Goal: Obtain resource: Obtain resource

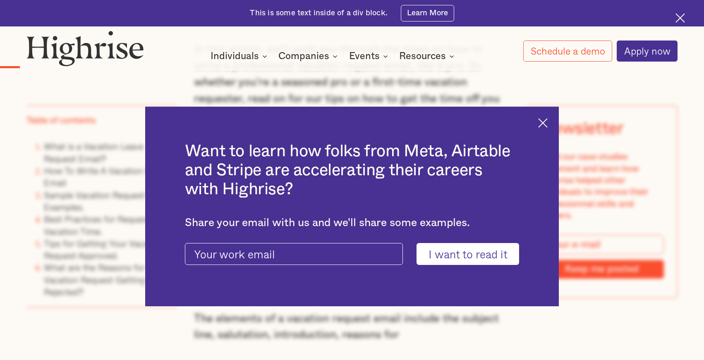
scroll to position [843, 0]
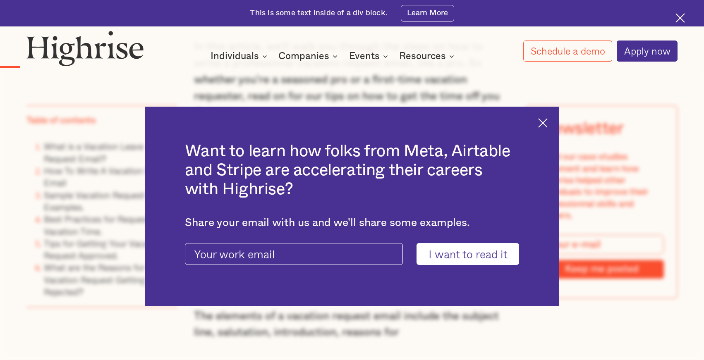
click at [545, 121] on img at bounding box center [543, 123] width 10 height 10
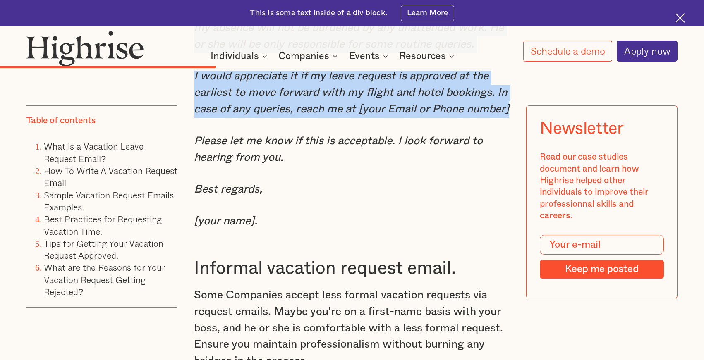
scroll to position [3065, 0]
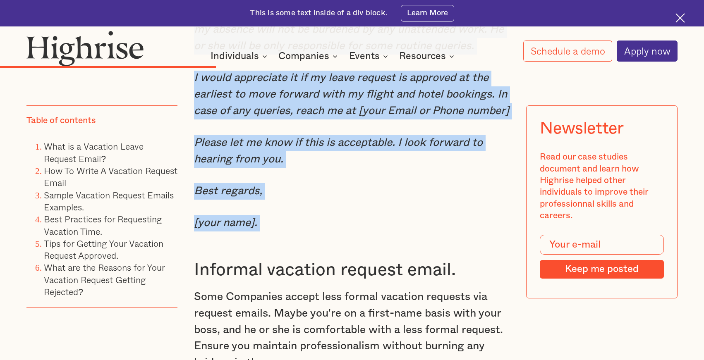
drag, startPoint x: 195, startPoint y: 115, endPoint x: 435, endPoint y: 225, distance: 264.0
click at [435, 225] on div "Sample Vacation Request Emails Examples. Formal vacation request email. When wo…" at bounding box center [352, 162] width 316 height 1162
copy div "Subject line : Annual leave request. Dear [recipient’s and name], I am seeking …"
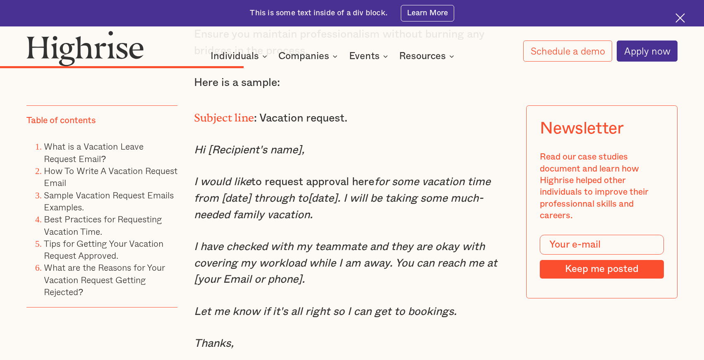
scroll to position [3379, 0]
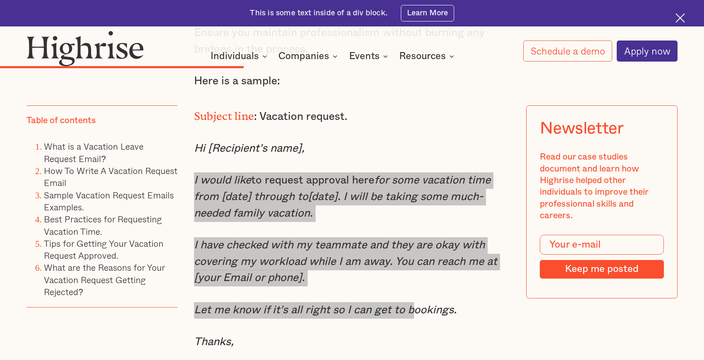
drag, startPoint x: 195, startPoint y: 169, endPoint x: 415, endPoint y: 298, distance: 255.2
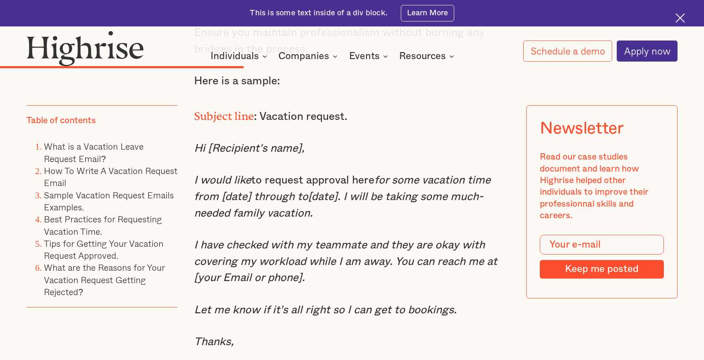
click at [480, 305] on p "Let me know if it's all right so I can get to bookings." at bounding box center [352, 310] width 316 height 17
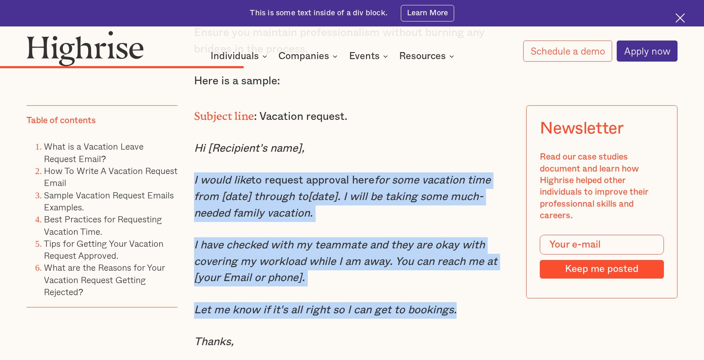
drag, startPoint x: 468, startPoint y: 299, endPoint x: 193, endPoint y: 172, distance: 303.2
copy div "I would like to request approval here for some vacation time from [date] throug…"
